Goal: Task Accomplishment & Management: Manage account settings

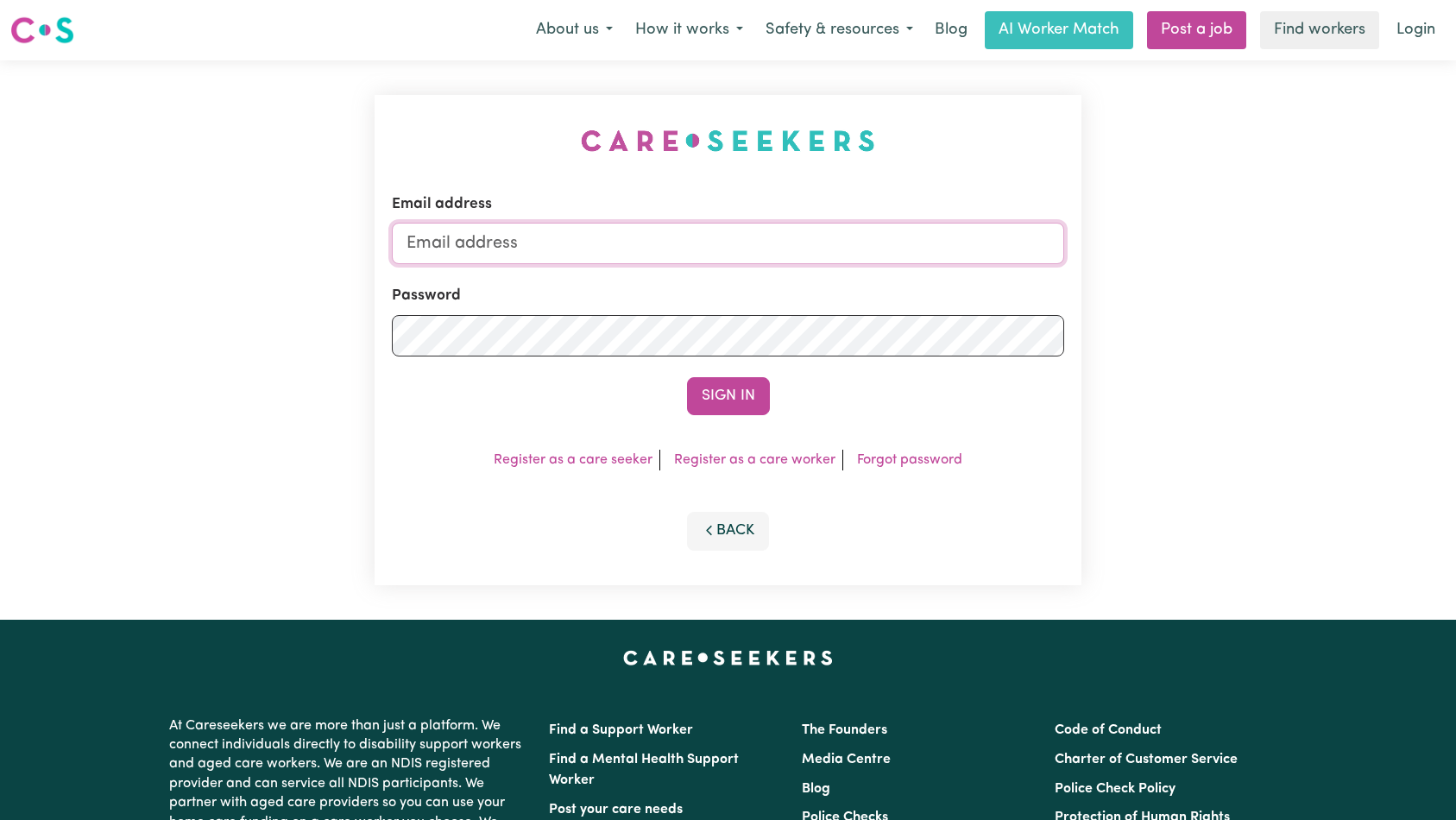
click at [769, 251] on input "Email address" at bounding box center [728, 243] width 673 height 41
paste input "[EMAIL_ADDRESS][DOMAIN_NAME]"
click at [712, 396] on button "Sign In" at bounding box center [728, 396] width 83 height 38
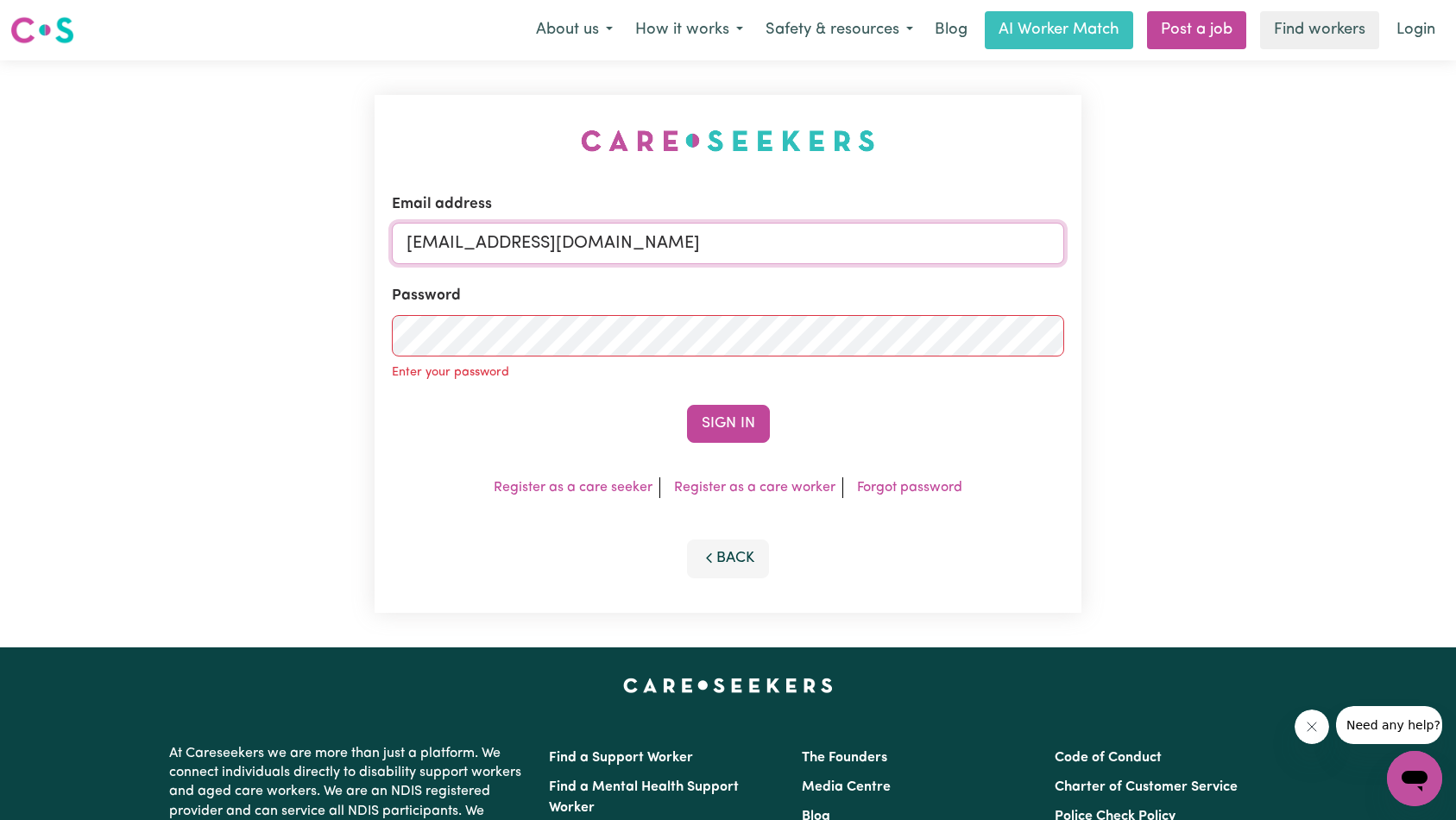
click at [661, 231] on input "[EMAIL_ADDRESS][DOMAIN_NAME]" at bounding box center [728, 243] width 673 height 41
type input "[EMAIL_ADDRESS][DOMAIN_NAME]"
click at [733, 410] on button "Sign In" at bounding box center [728, 424] width 83 height 38
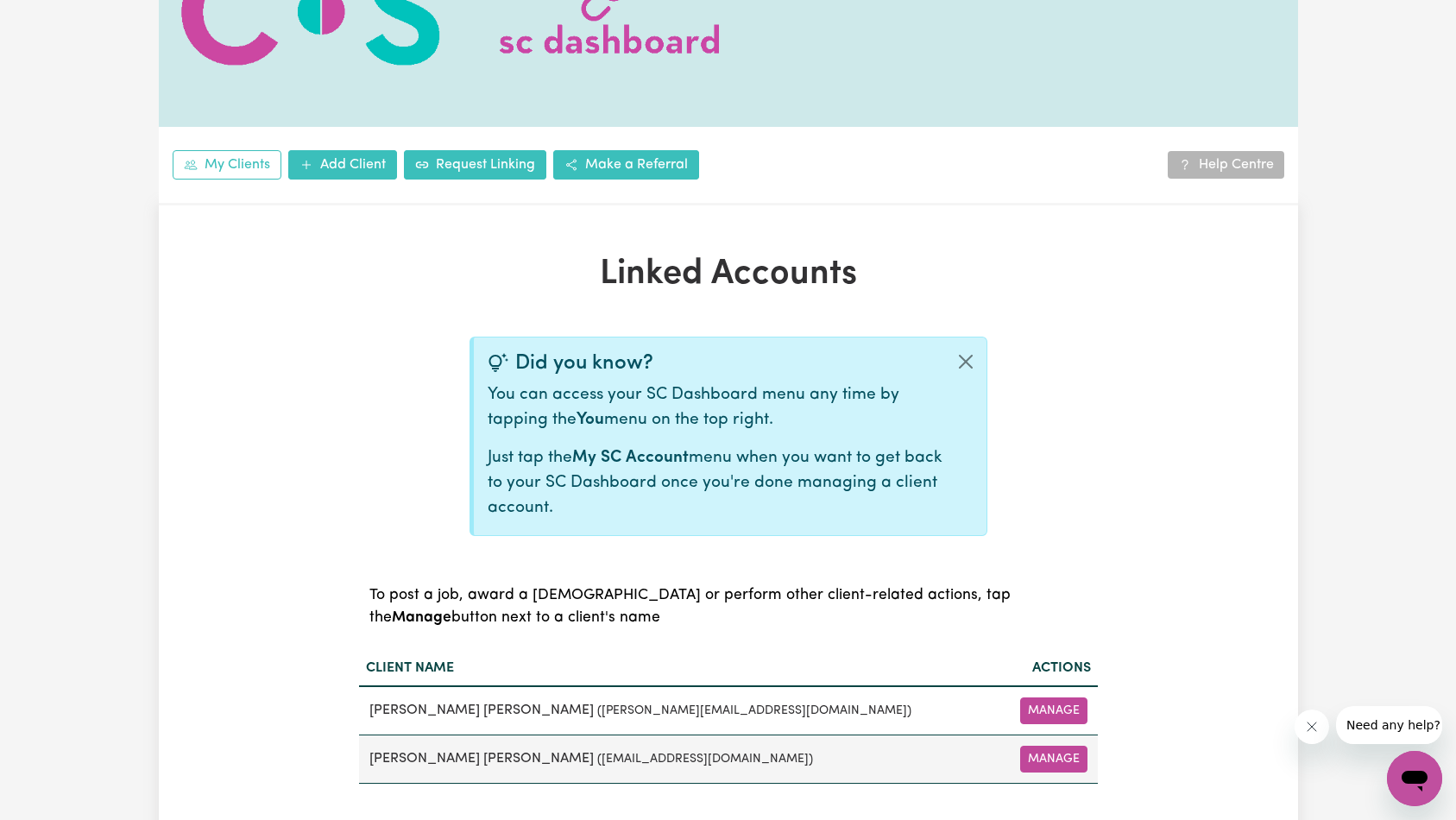
scroll to position [340, 0]
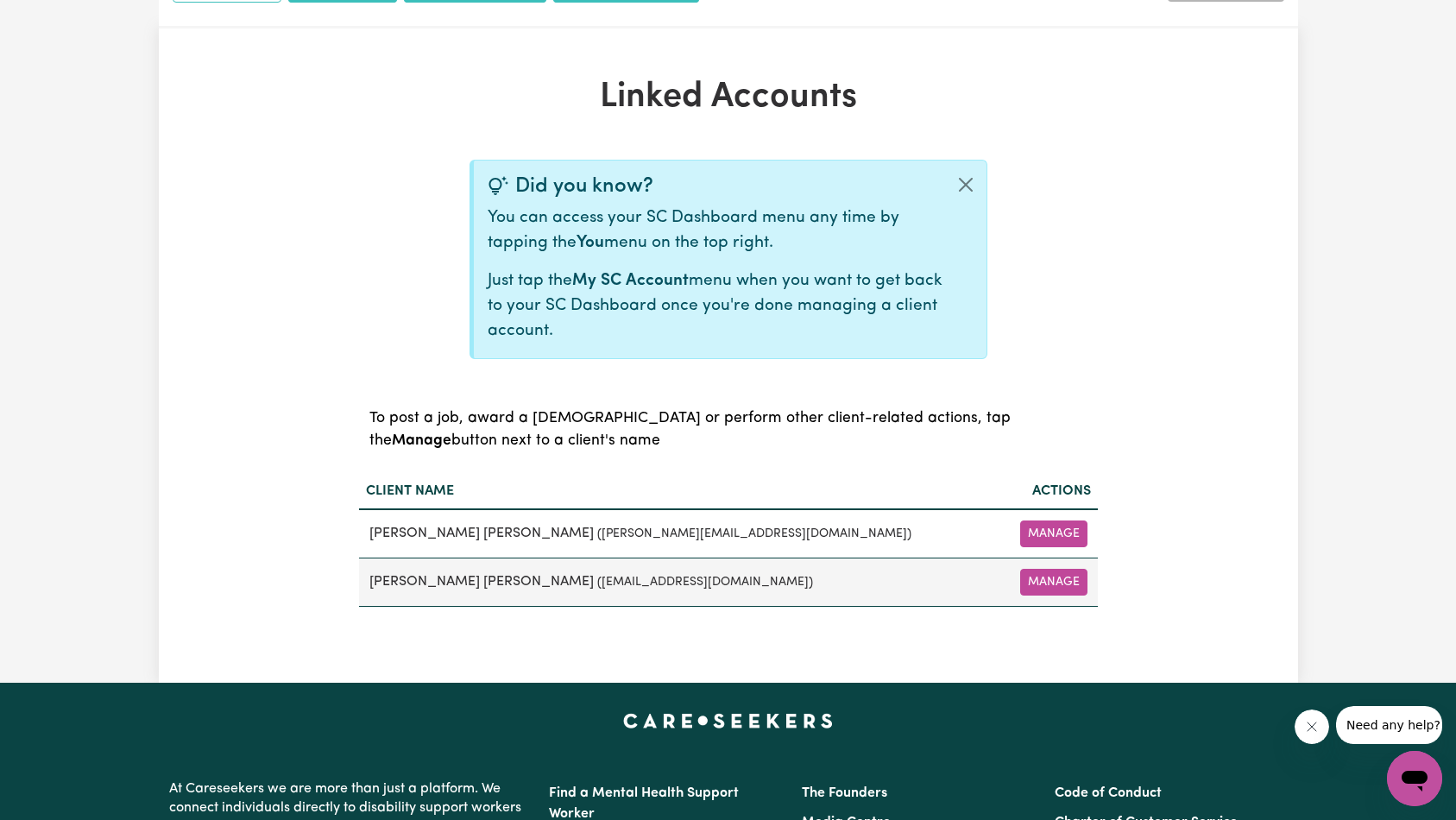
click at [897, 334] on p "Just tap the My SC Account menu when you want to get back to your SC Dashboard …" at bounding box center [715, 306] width 457 height 74
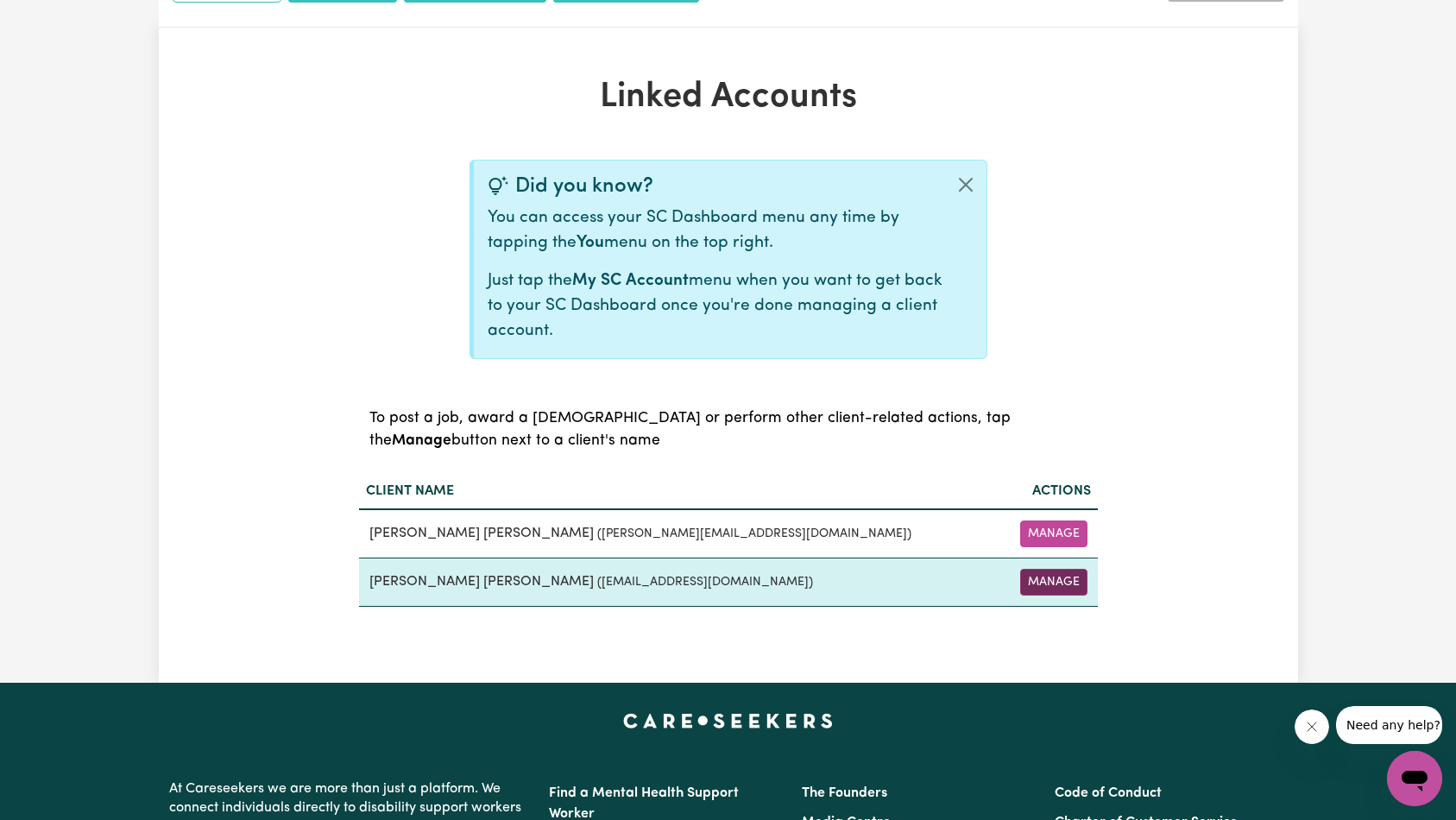
click at [1067, 580] on button "Manage" at bounding box center [1054, 582] width 67 height 26
